Goal: Task Accomplishment & Management: Complete application form

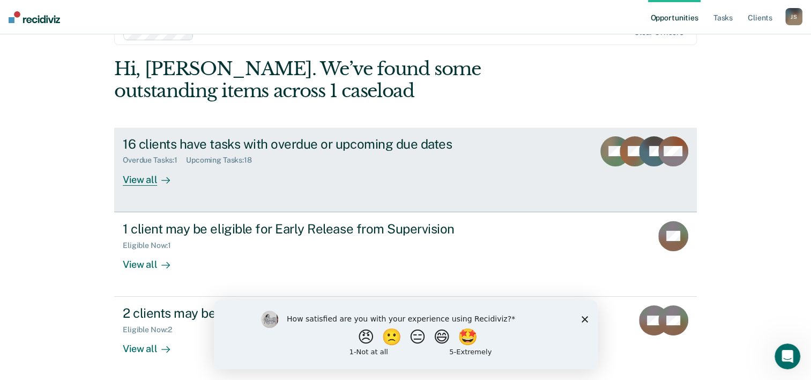
scroll to position [33, 0]
click at [146, 179] on div "View all" at bounding box center [153, 174] width 60 height 21
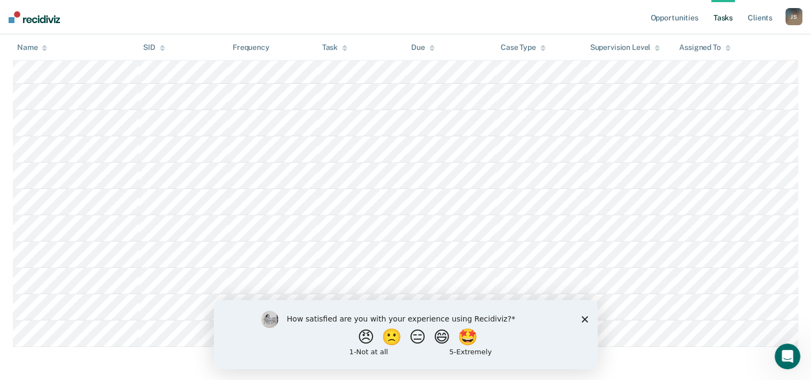
scroll to position [412, 0]
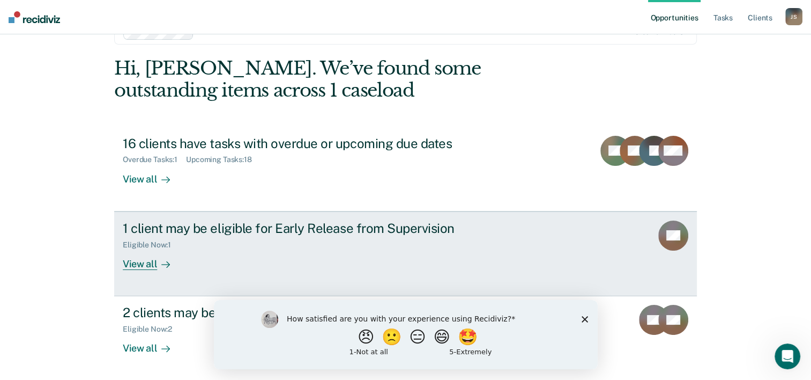
click at [142, 263] on div "View all" at bounding box center [153, 259] width 60 height 21
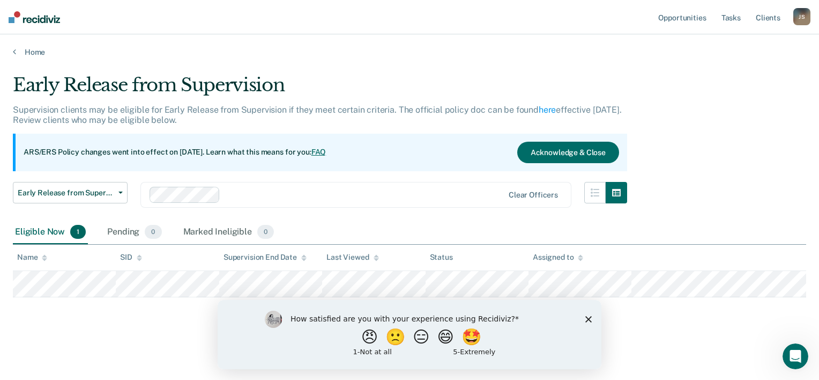
drag, startPoint x: 268, startPoint y: 55, endPoint x: 124, endPoint y: 43, distance: 144.2
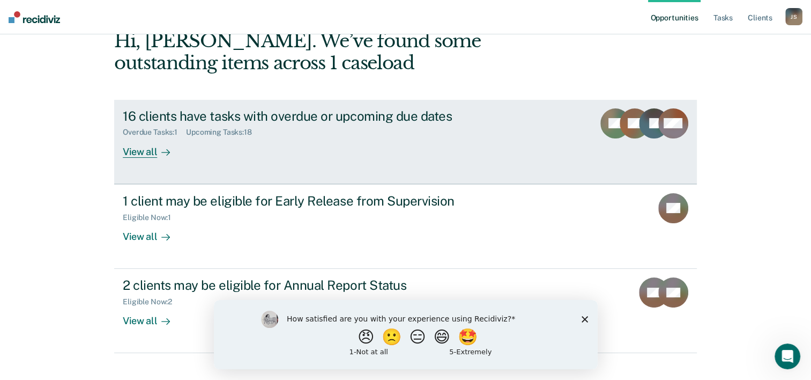
scroll to position [76, 0]
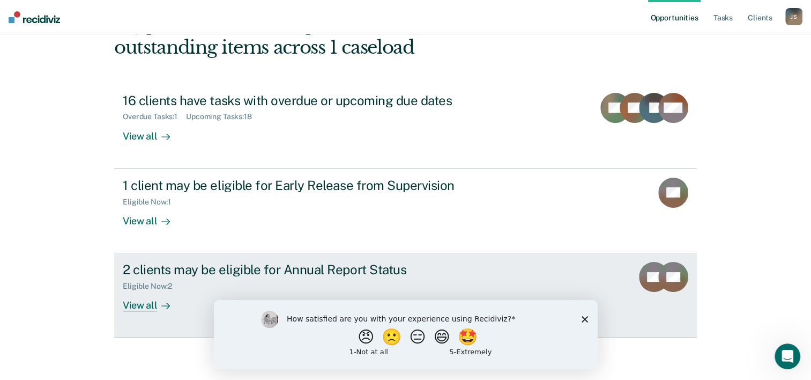
click at [142, 306] on div "View all" at bounding box center [153, 301] width 60 height 21
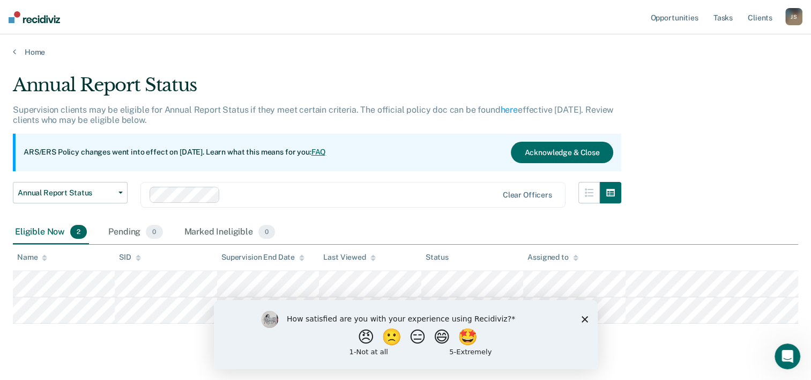
scroll to position [19, 0]
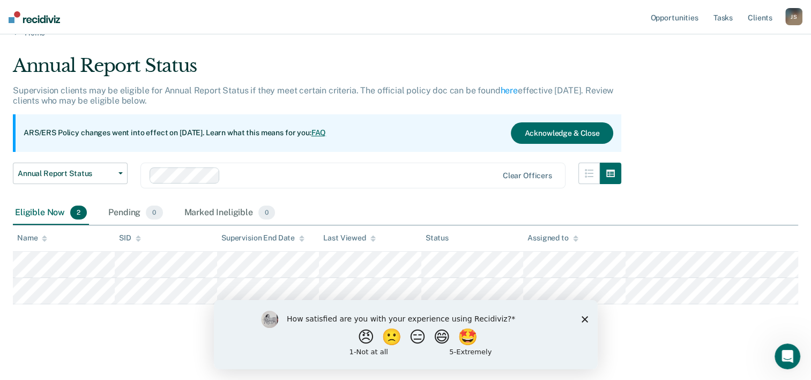
scroll to position [76, 0]
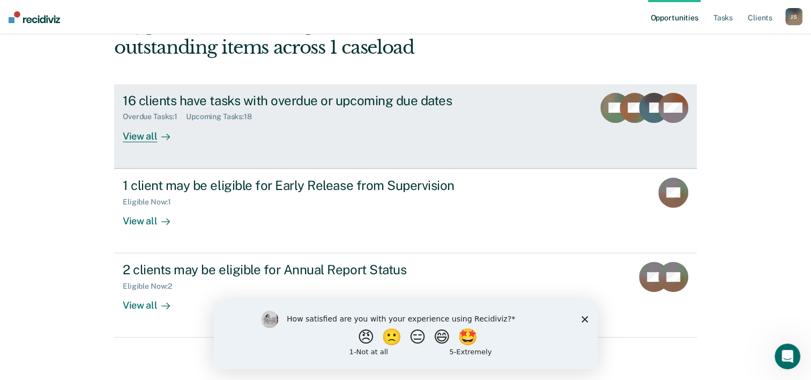
click at [137, 139] on div "View all" at bounding box center [153, 131] width 60 height 21
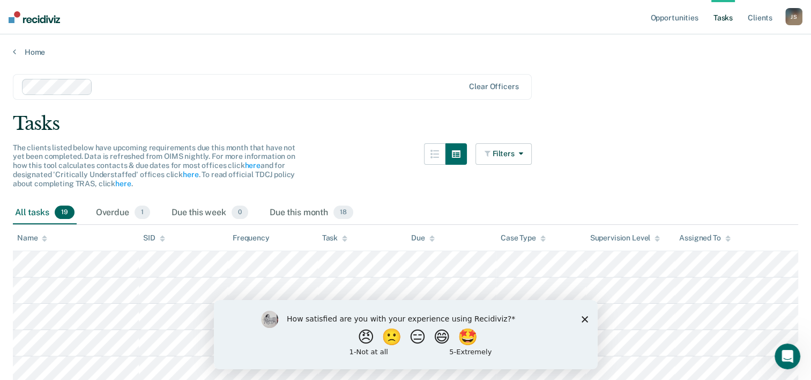
scroll to position [76, 0]
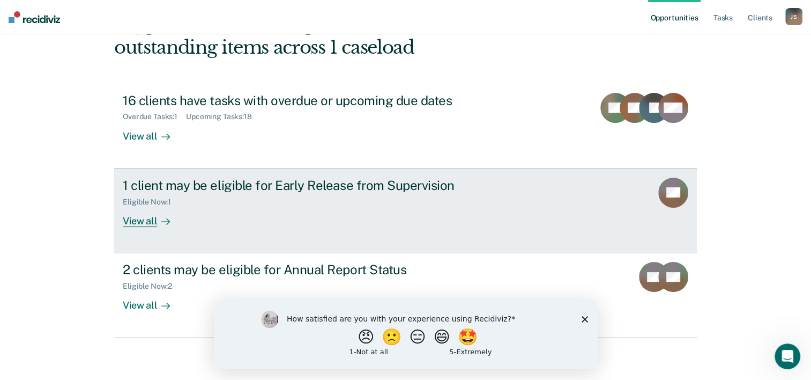
click at [139, 224] on div "View all" at bounding box center [153, 216] width 60 height 21
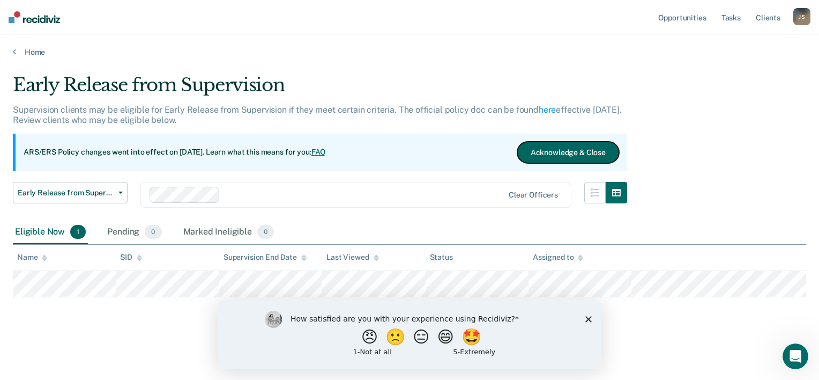
click at [610, 153] on button "Acknowledge & Close" at bounding box center [568, 152] width 102 height 21
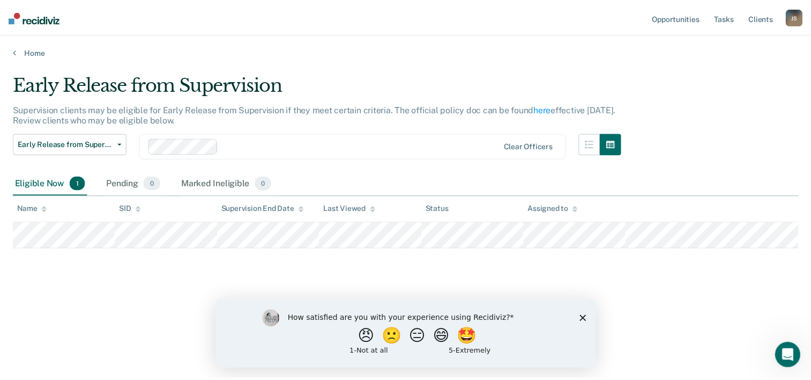
scroll to position [76, 0]
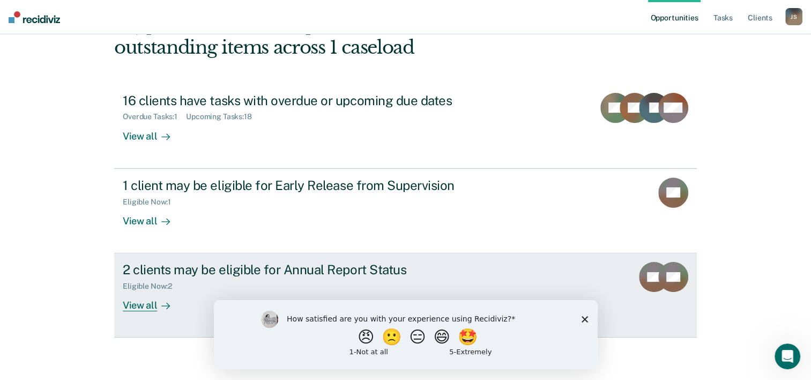
click at [130, 307] on div "View all" at bounding box center [153, 301] width 60 height 21
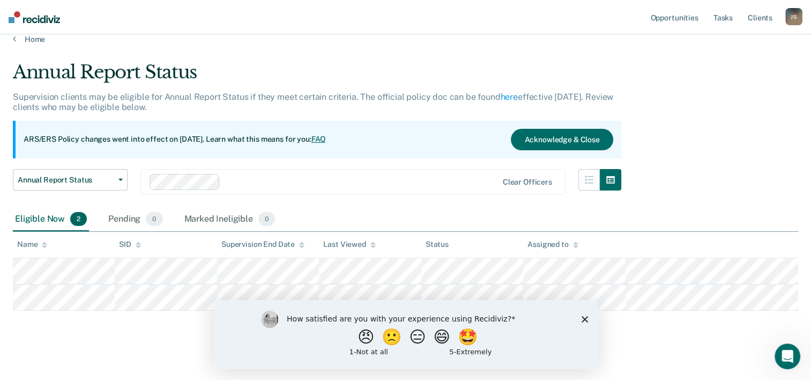
scroll to position [19, 0]
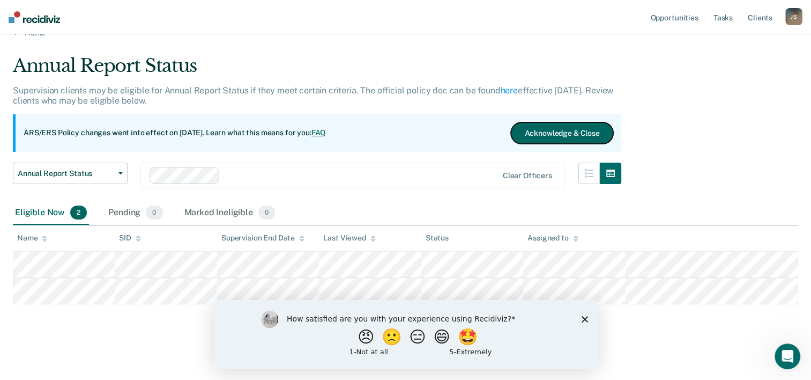
click at [548, 137] on button "Acknowledge & Close" at bounding box center [562, 132] width 102 height 21
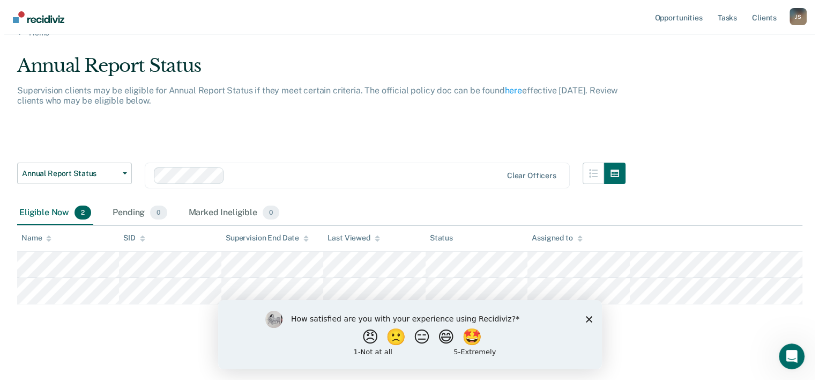
scroll to position [0, 0]
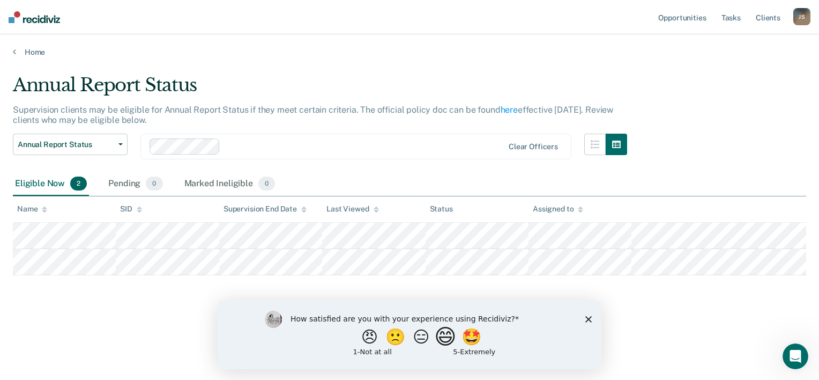
click at [445, 336] on button "😄" at bounding box center [446, 335] width 25 height 21
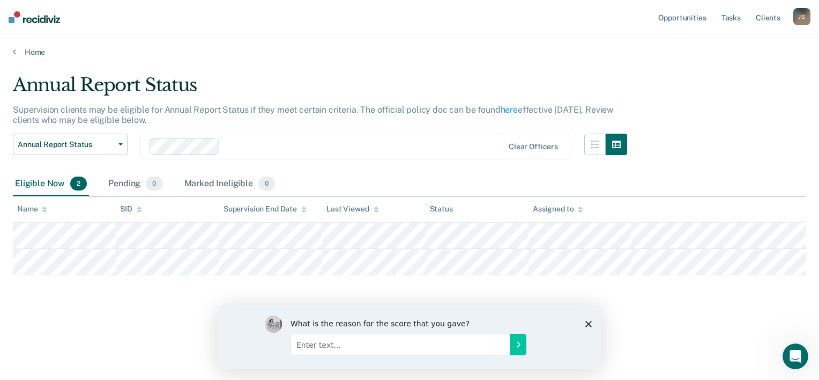
click at [458, 345] on input "Enter text..." at bounding box center [401, 343] width 220 height 21
type input "It appears to be very helpful in managing cases and keep contact up"
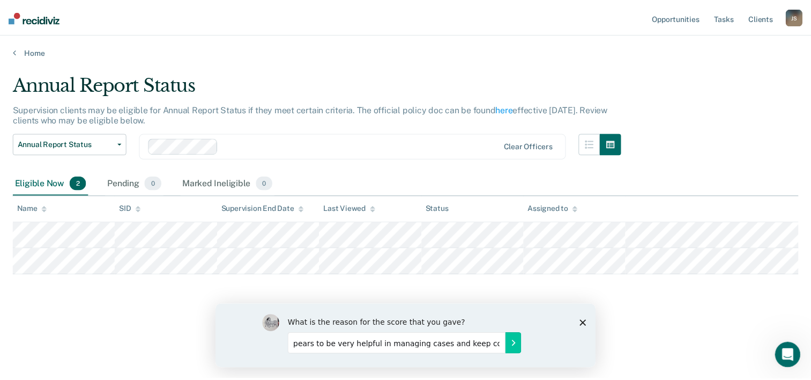
scroll to position [0, 0]
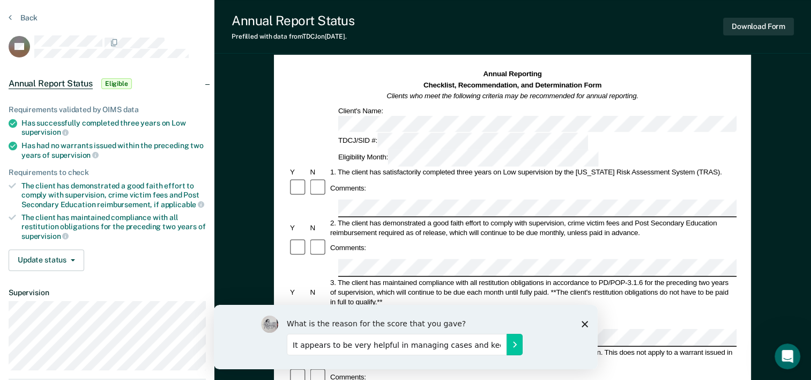
scroll to position [54, 0]
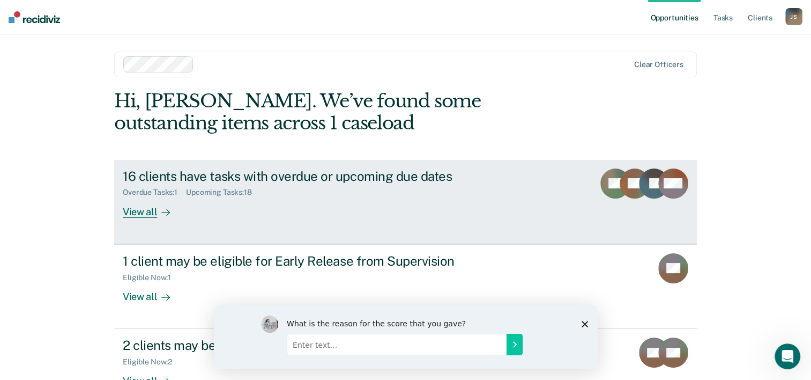
scroll to position [33, 0]
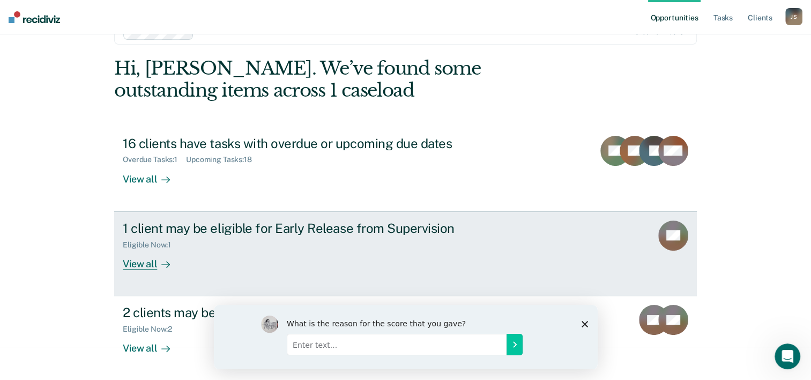
click at [141, 264] on div "View all" at bounding box center [153, 259] width 60 height 21
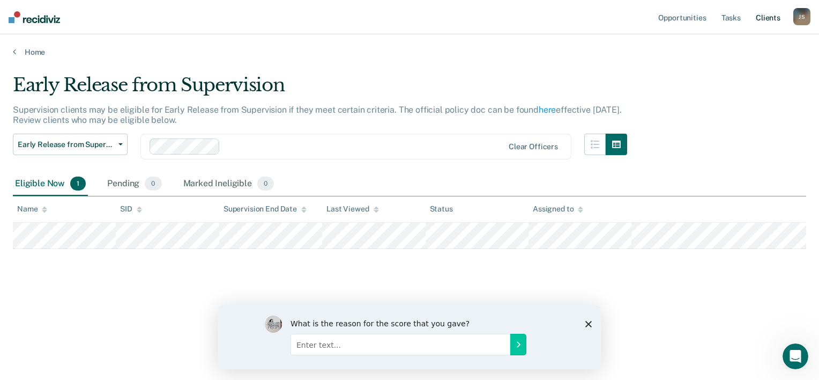
click at [767, 20] on link "Client s" at bounding box center [768, 17] width 29 height 34
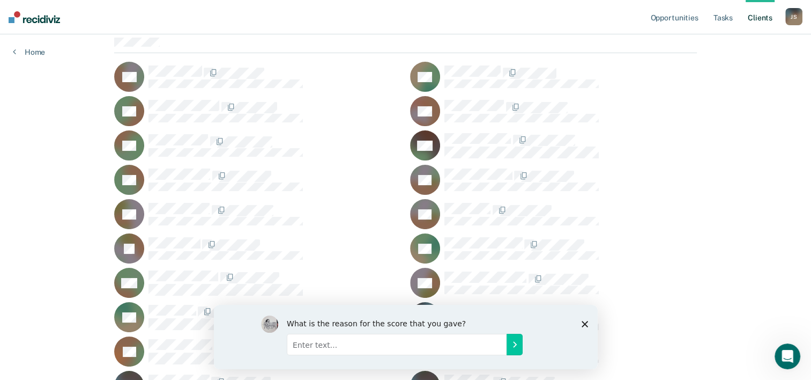
scroll to position [107, 0]
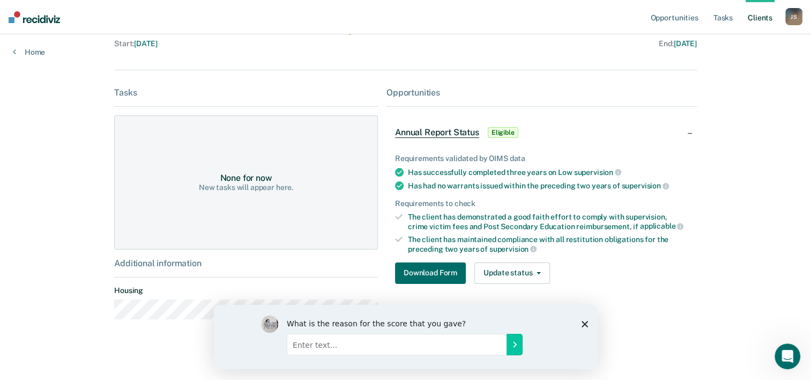
scroll to position [135, 0]
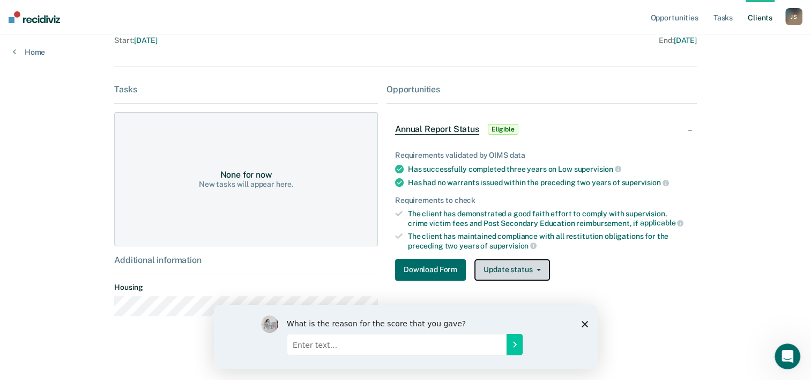
click at [502, 272] on button "Update status" at bounding box center [512, 269] width 76 height 21
click at [433, 131] on span "Annual Report Status" at bounding box center [437, 129] width 84 height 11
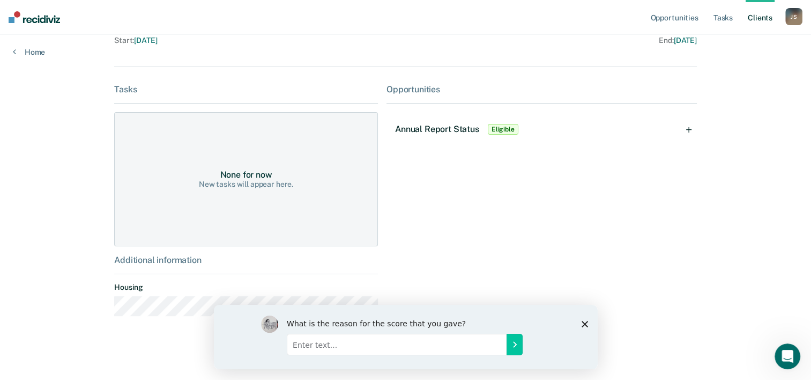
click at [503, 130] on span "Eligible" at bounding box center [503, 129] width 31 height 11
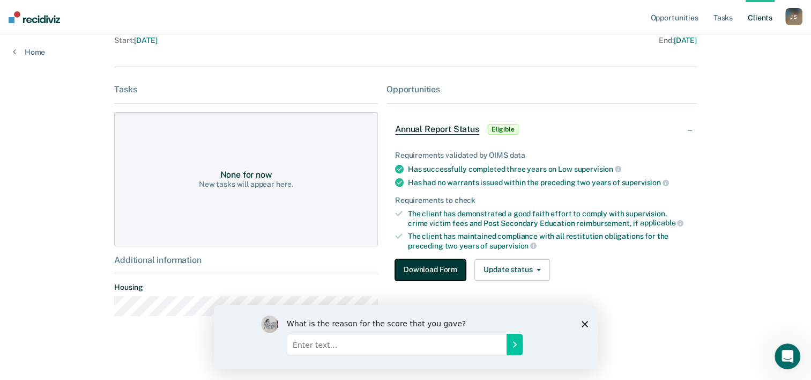
click at [449, 271] on button "Download Form" at bounding box center [430, 269] width 71 height 21
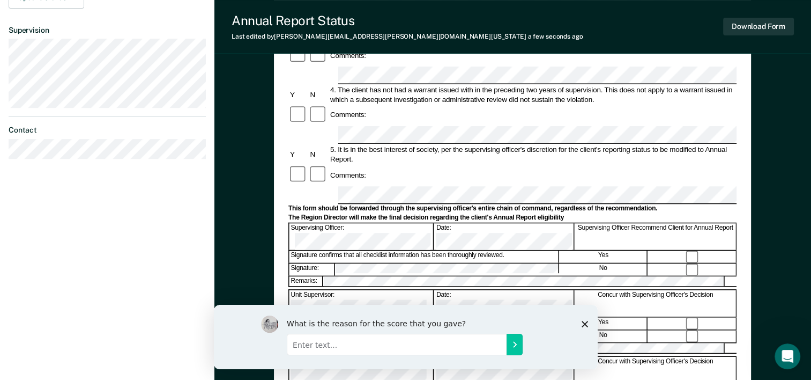
scroll to position [254, 0]
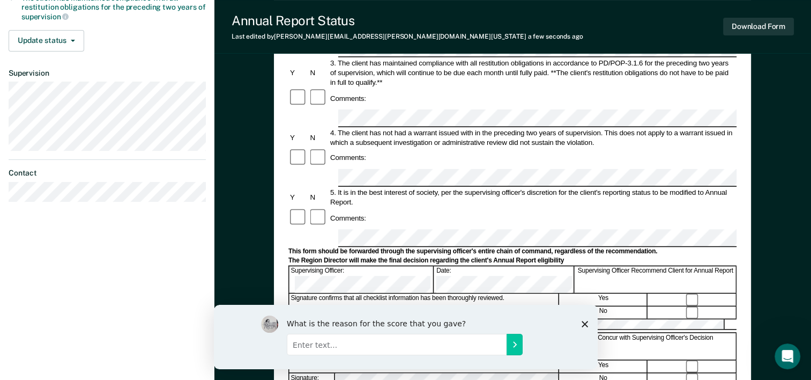
drag, startPoint x: 407, startPoint y: 191, endPoint x: 212, endPoint y: 232, distance: 199.8
click at [212, 232] on div "Jerrell Sigers J S Profile How it works Log Out Back BB Annual Report Status El…" at bounding box center [107, 118] width 214 height 745
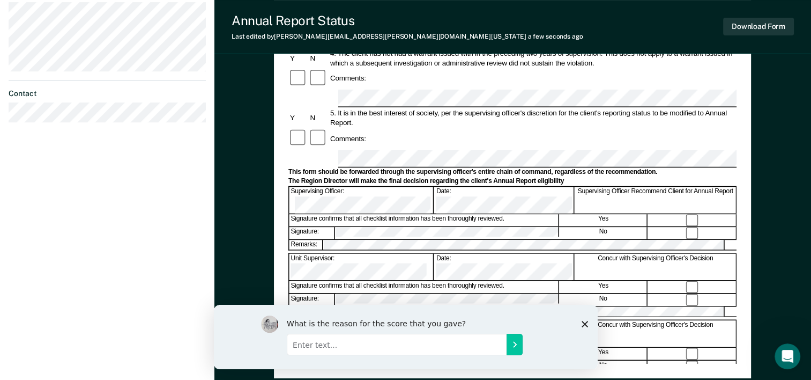
scroll to position [414, 0]
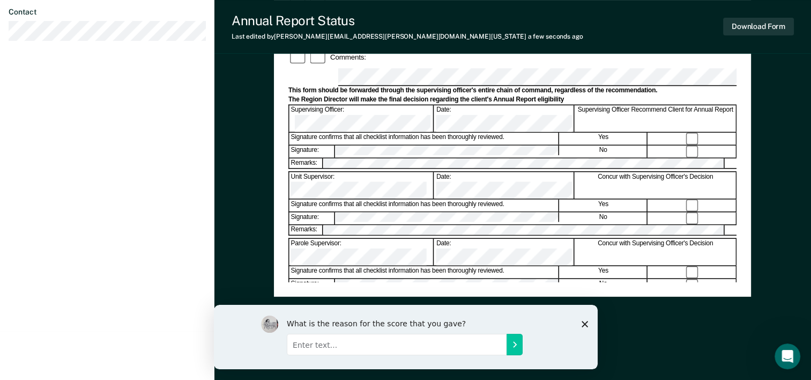
drag, startPoint x: 585, startPoint y: 322, endPoint x: 806, endPoint y: 627, distance: 375.9
click at [585, 322] on polygon "Close survey" at bounding box center [584, 323] width 6 height 6
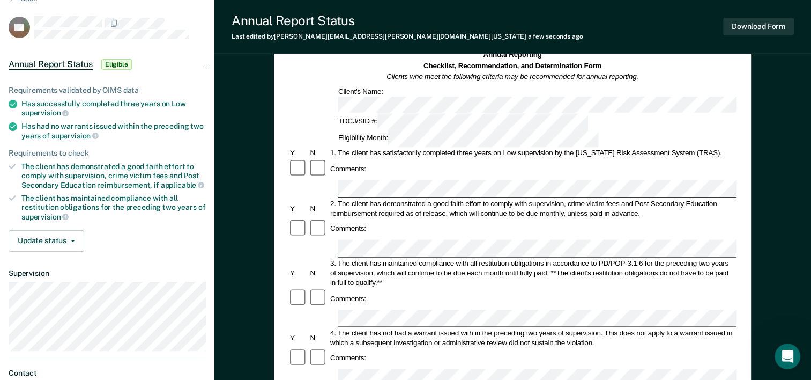
scroll to position [0, 0]
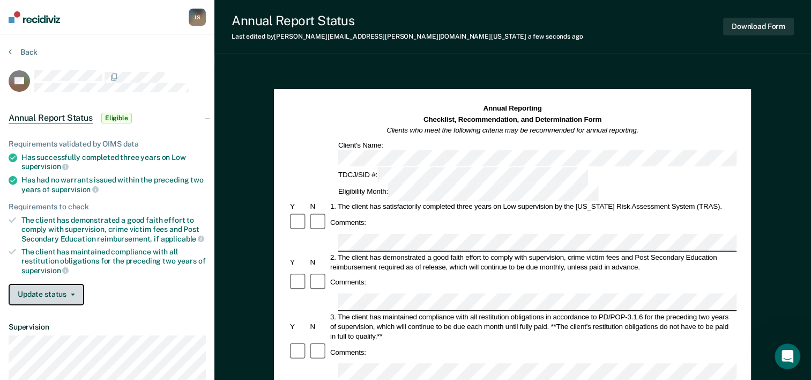
click at [65, 294] on button "Update status" at bounding box center [47, 294] width 76 height 21
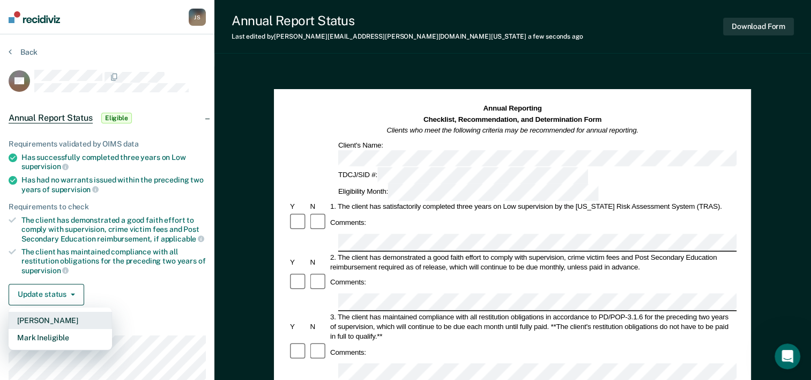
click at [80, 313] on button "[PERSON_NAME]" at bounding box center [60, 319] width 103 height 17
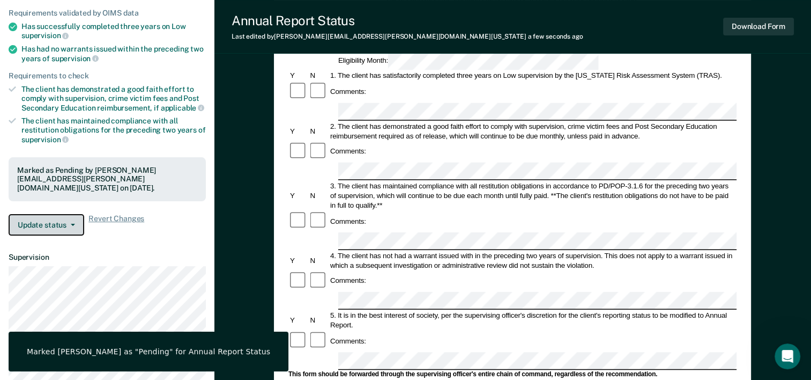
scroll to position [161, 0]
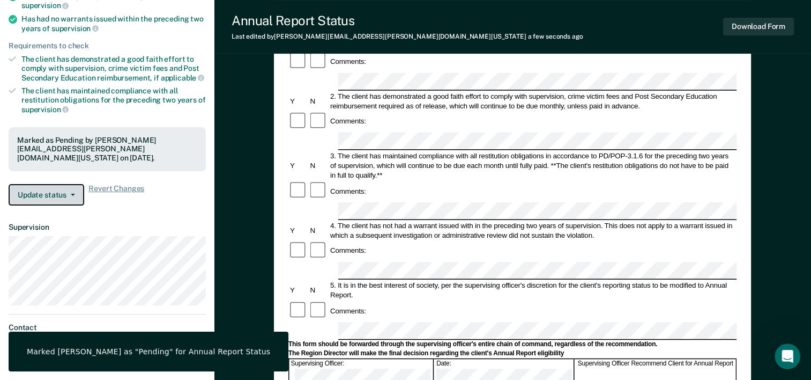
click at [62, 186] on button "Update status" at bounding box center [47, 194] width 76 height 21
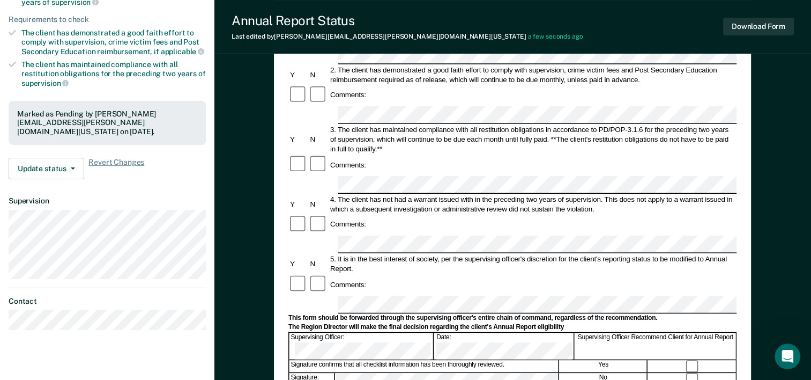
scroll to position [93, 0]
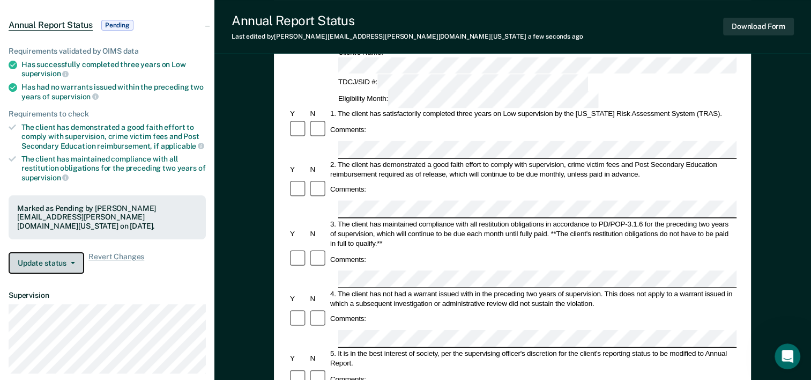
click at [59, 252] on button "Update status" at bounding box center [47, 262] width 76 height 21
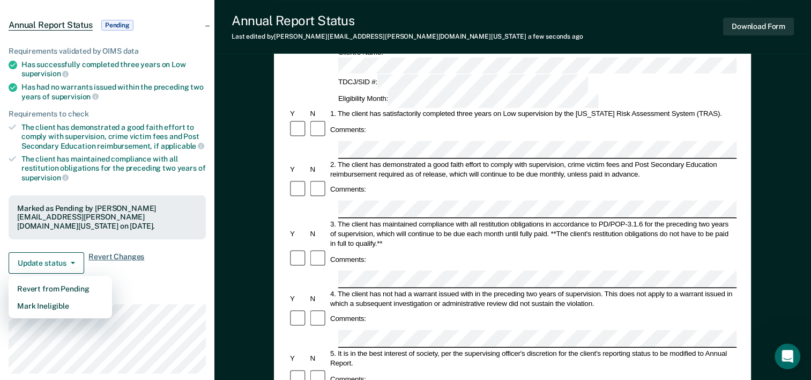
click at [102, 252] on span "Revert Changes" at bounding box center [116, 262] width 56 height 21
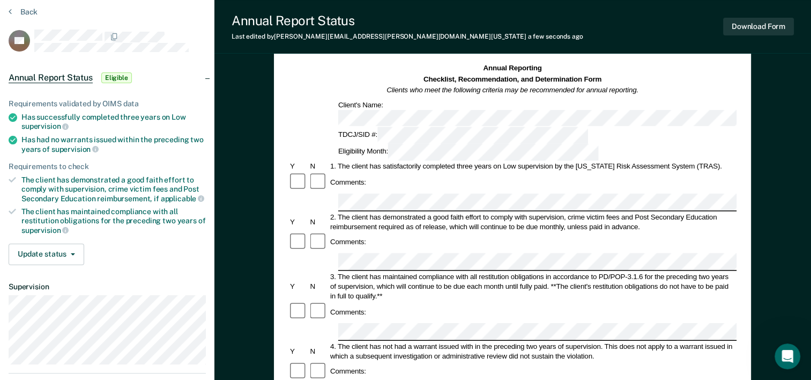
scroll to position [0, 0]
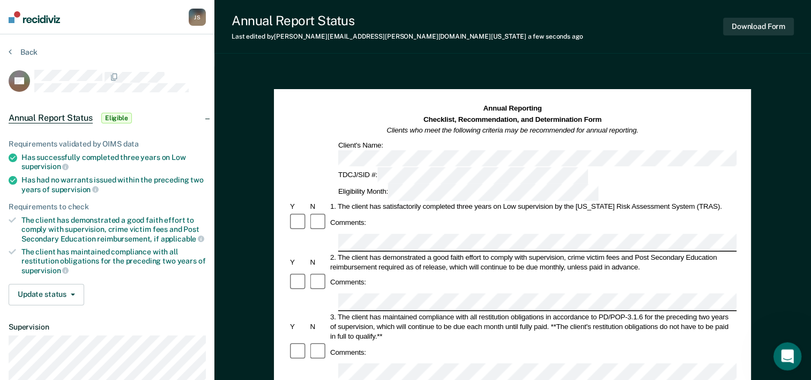
click at [786, 354] on icon "Open Intercom Messenger" at bounding box center [786, 355] width 18 height 18
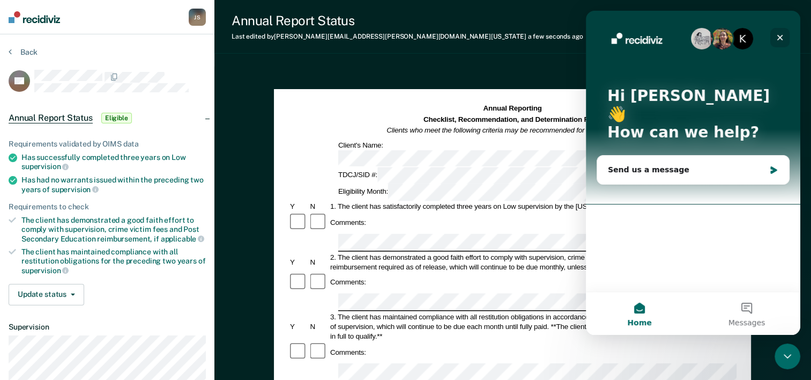
click at [780, 38] on icon "Close" at bounding box center [780, 38] width 6 height 6
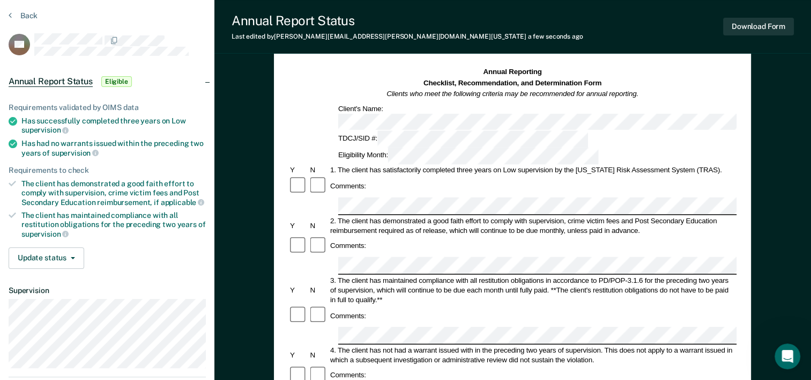
scroll to position [107, 0]
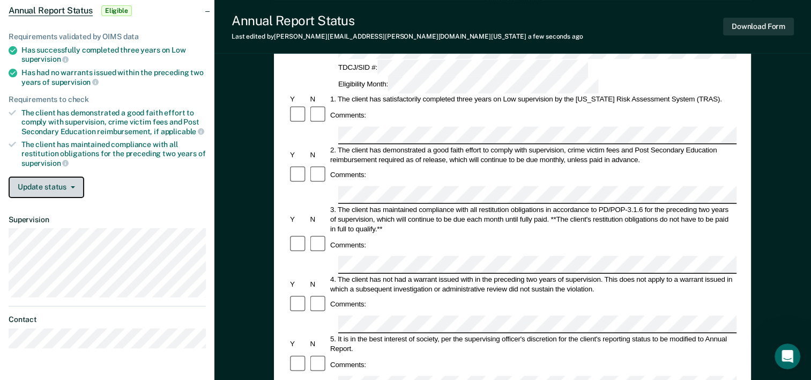
click at [56, 188] on button "Update status" at bounding box center [47, 186] width 76 height 21
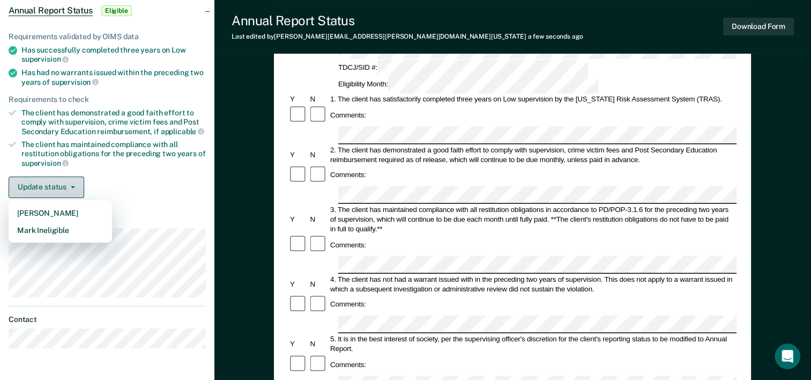
click at [64, 185] on button "Update status" at bounding box center [47, 186] width 76 height 21
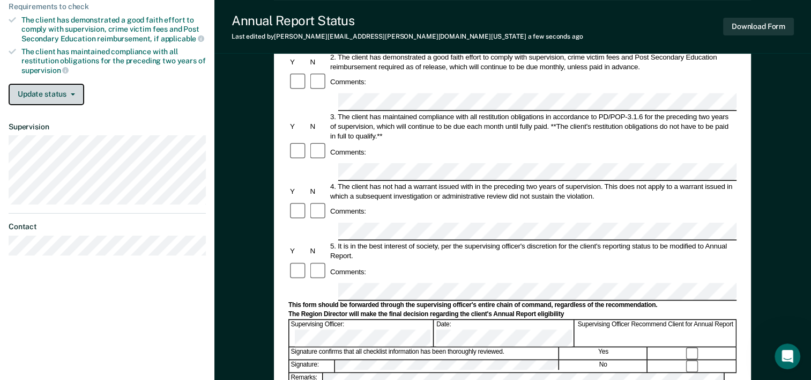
scroll to position [0, 0]
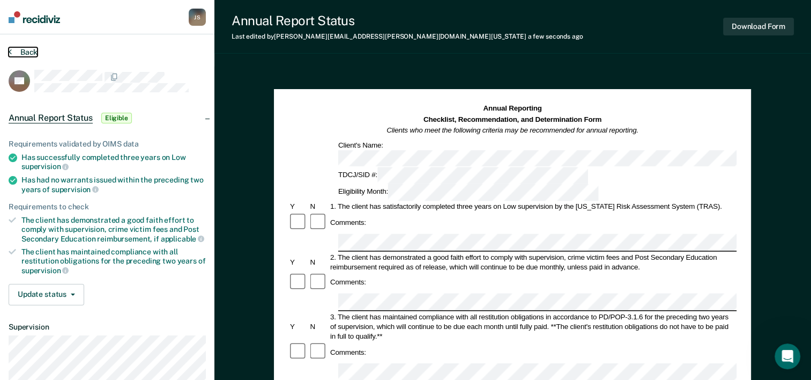
click at [11, 49] on button "Back" at bounding box center [23, 52] width 29 height 10
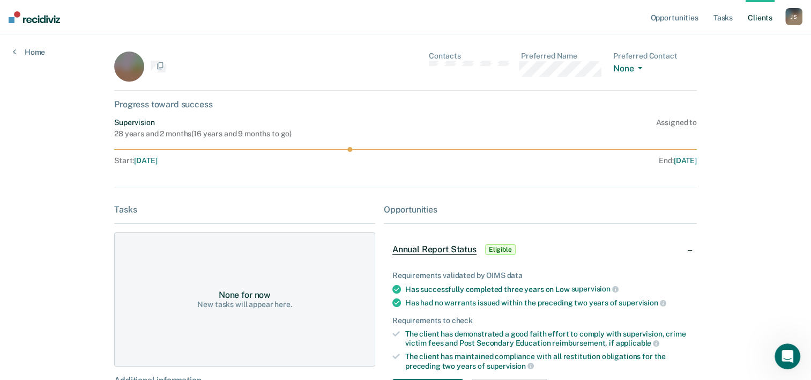
scroll to position [135, 0]
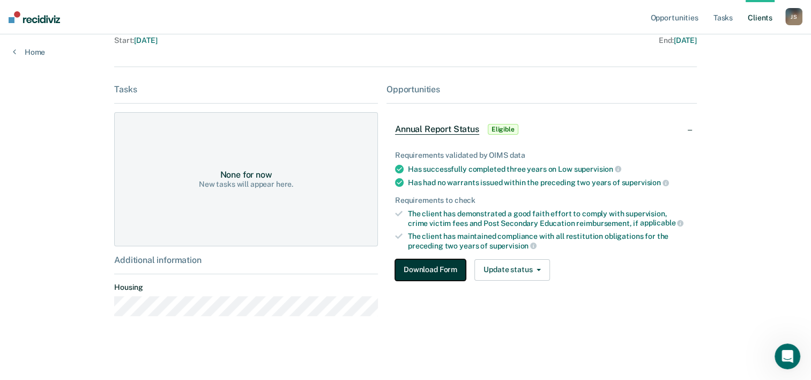
click at [440, 271] on button "Download Form" at bounding box center [430, 269] width 71 height 21
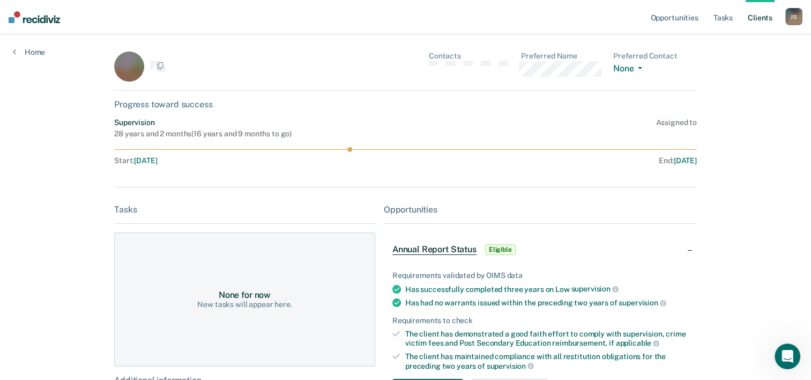
scroll to position [135, 0]
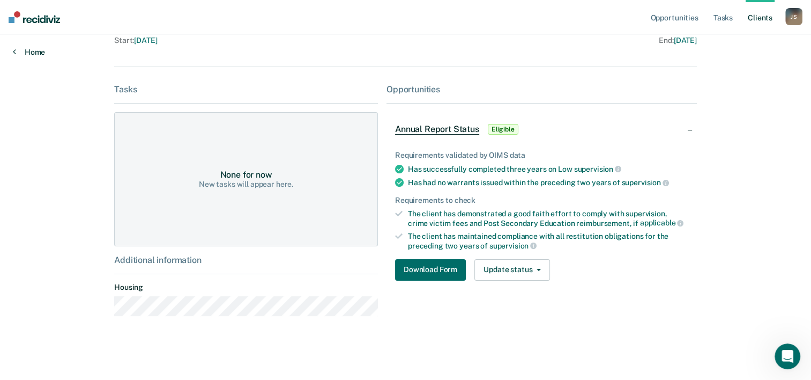
click at [28, 47] on div "Home" at bounding box center [29, 45] width 58 height 23
click at [29, 49] on link "Home" at bounding box center [29, 52] width 32 height 10
